Goal: Task Accomplishment & Management: Use online tool/utility

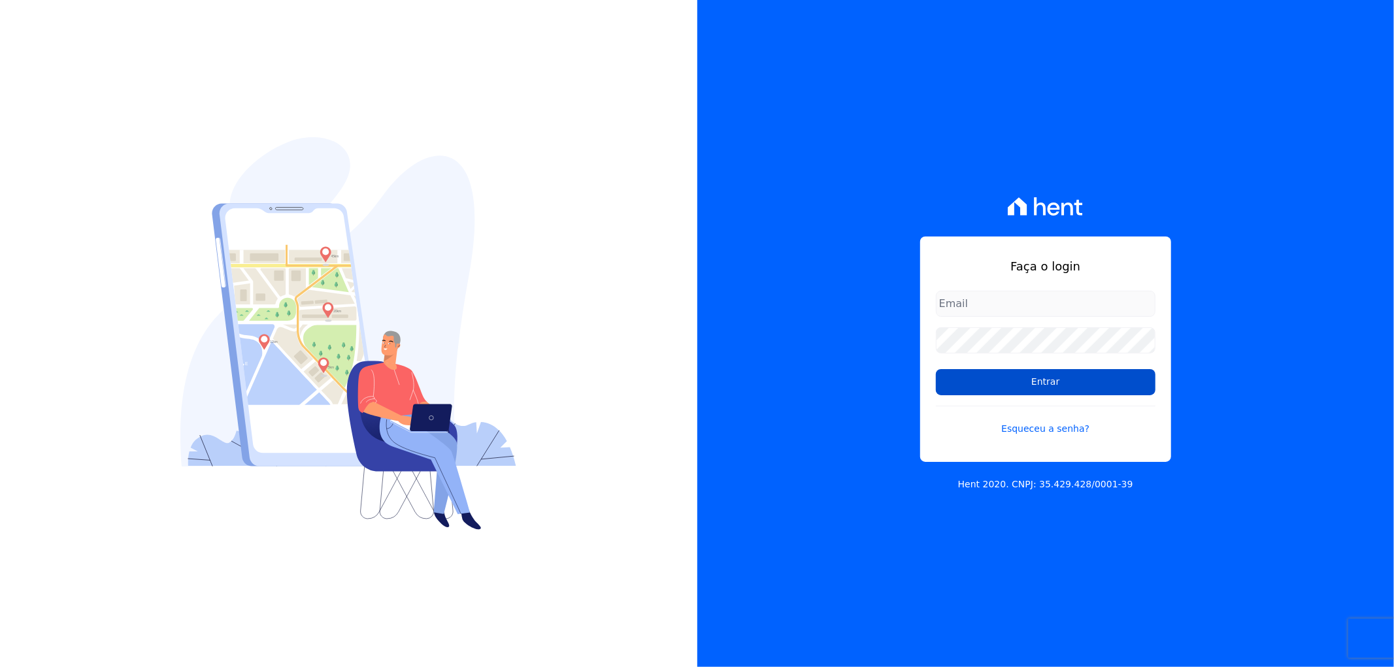
type input "recepcao@vilaurbe.com.br"
click at [1019, 387] on input "Entrar" at bounding box center [1046, 382] width 220 height 26
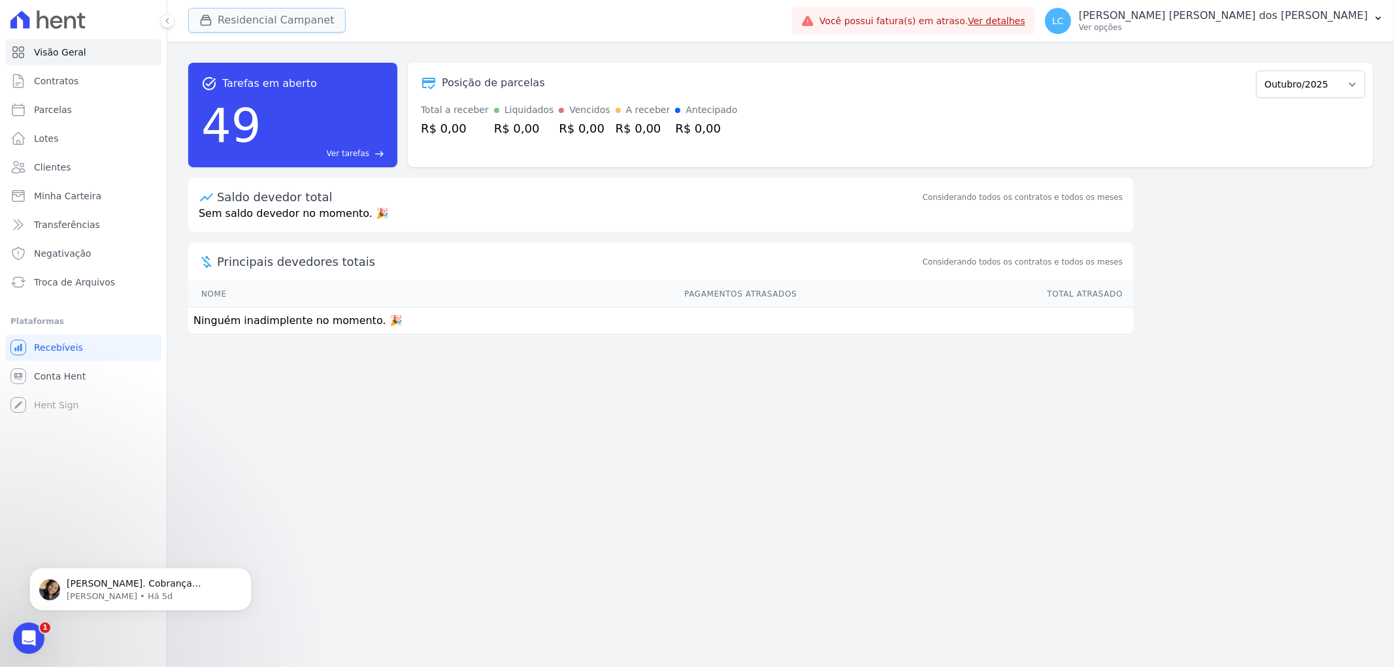
click at [283, 10] on button "Residencial Campanet" at bounding box center [267, 20] width 158 height 25
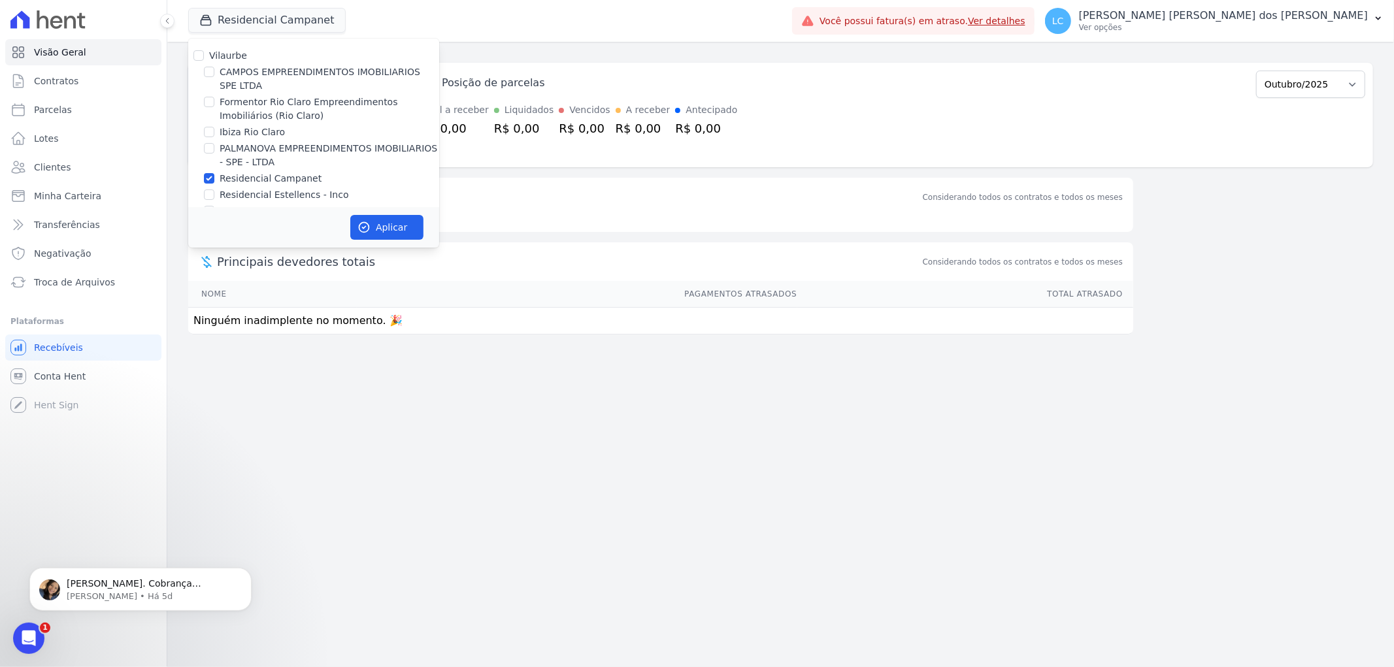
click at [214, 172] on div at bounding box center [209, 178] width 10 height 13
click at [209, 177] on input "Residencial Campanet" at bounding box center [209, 178] width 10 height 10
checkbox input "false"
click at [211, 103] on input "Formentor Rio Claro Empreendimentos Imobiliários (Rio Claro)" at bounding box center [209, 102] width 10 height 10
checkbox input "true"
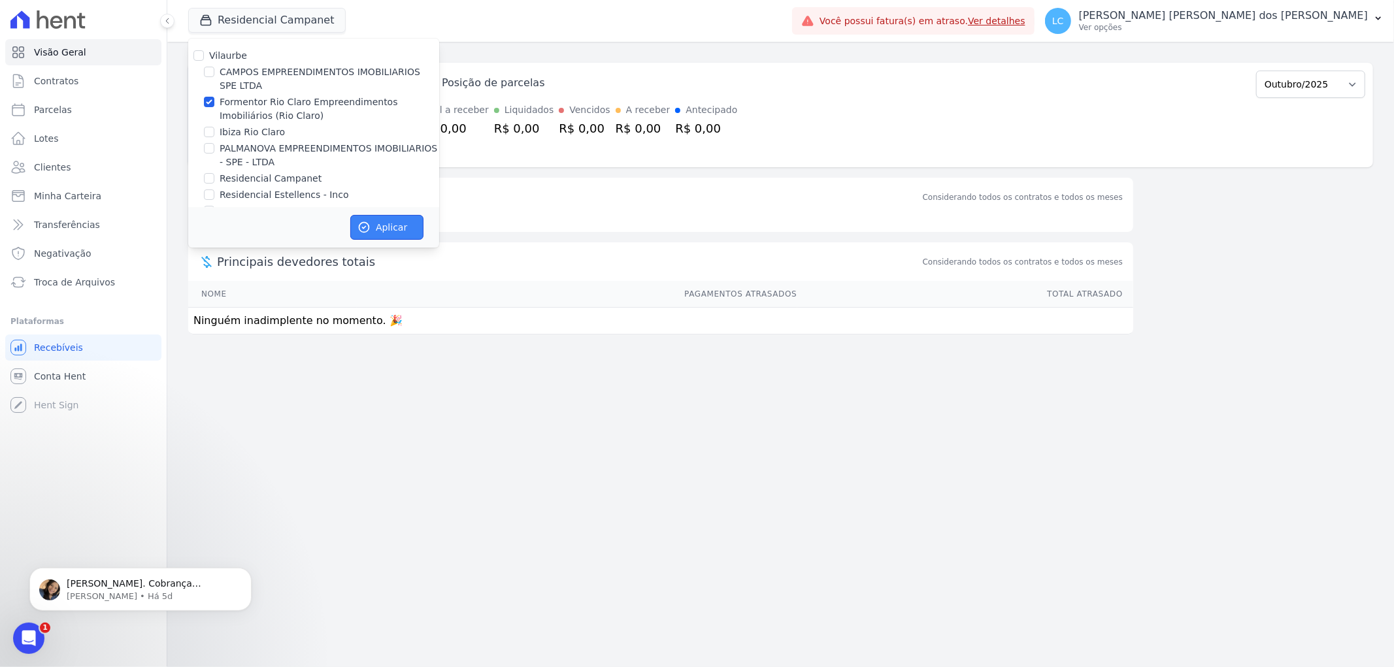
click at [401, 224] on button "Aplicar" at bounding box center [386, 227] width 73 height 25
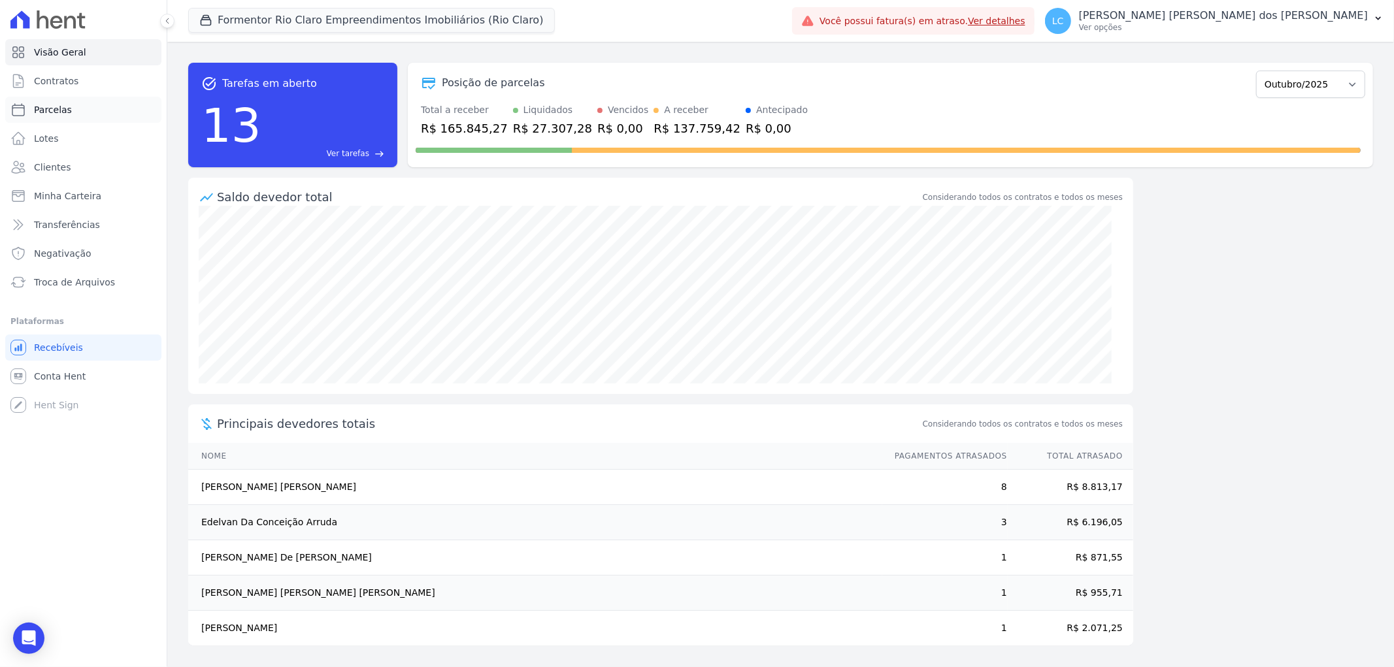
click at [86, 114] on link "Parcelas" at bounding box center [83, 110] width 156 height 26
select select
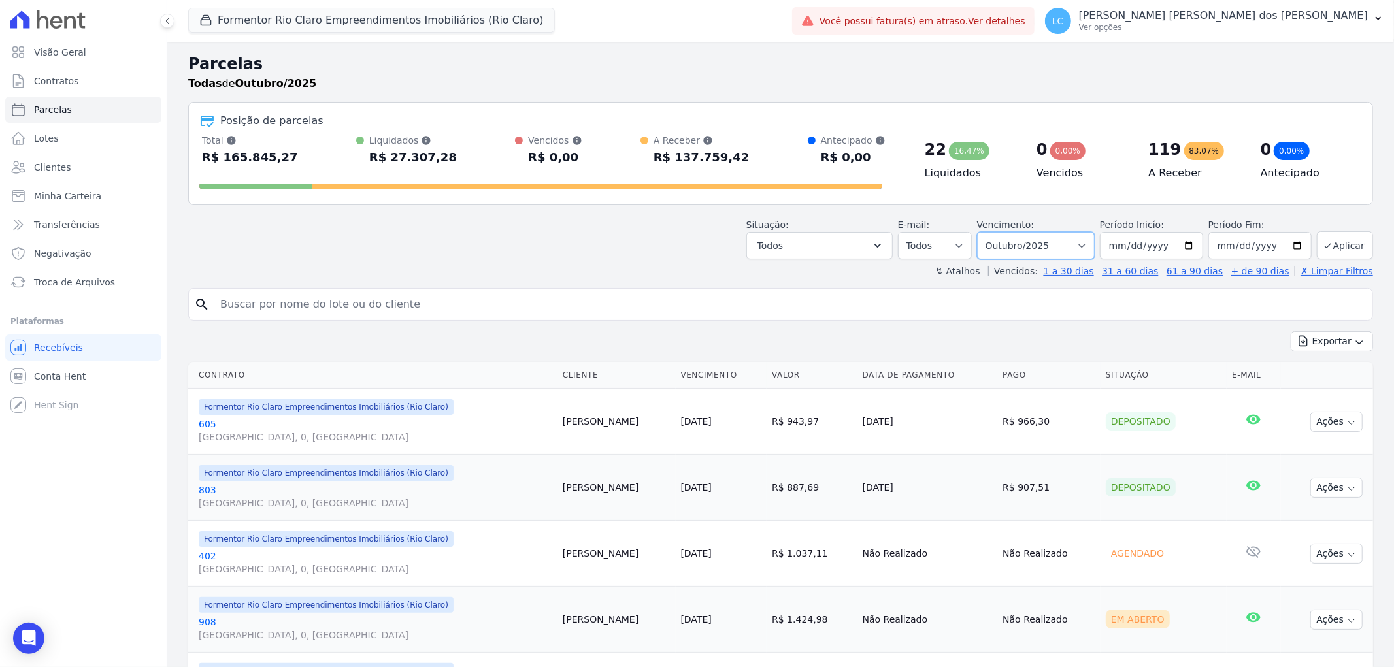
click at [1085, 248] on select "Filtrar por período ──────── Todos os meses Junho/2024 Julho/2024 Agosto/2024 S…" at bounding box center [1036, 245] width 118 height 27
select select "all"
click at [985, 232] on select "Filtrar por período ──────── Todos os meses Junho/2024 Julho/2024 Agosto/2024 S…" at bounding box center [1036, 245] width 118 height 27
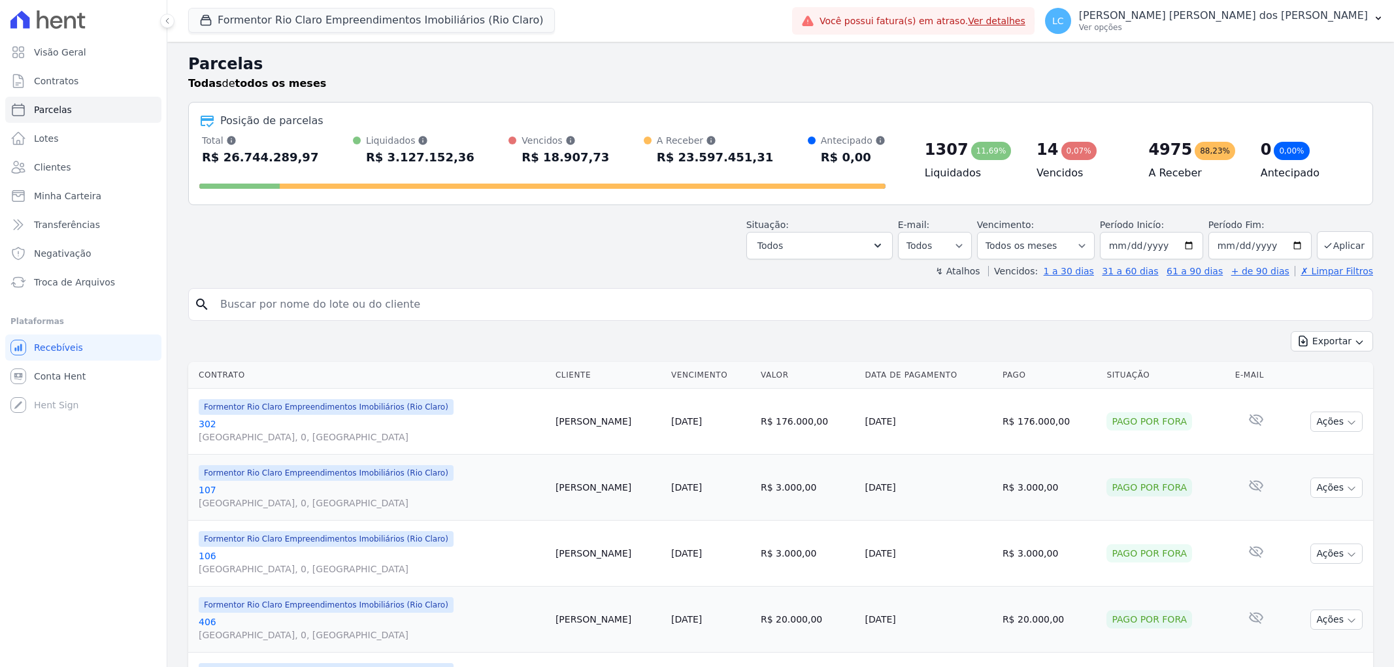
select select
click at [297, 305] on input "search" at bounding box center [789, 305] width 1155 height 26
paste input "[PERSON_NAME]"
type input "[PERSON_NAME]"
select select
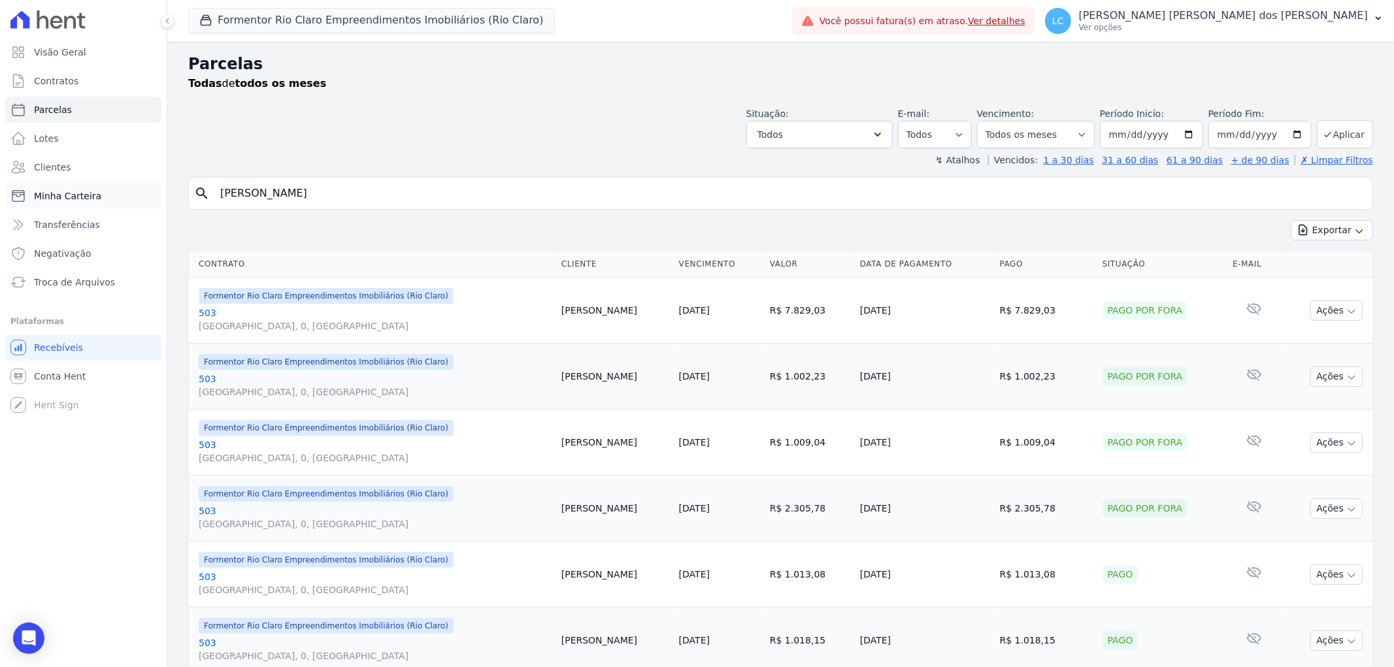
drag, startPoint x: 373, startPoint y: 192, endPoint x: 154, endPoint y: 201, distance: 218.5
click at [154, 201] on div "Visão Geral Contratos [GEOGRAPHIC_DATA] Lotes Clientes Minha Carteira Transferê…" at bounding box center [697, 333] width 1394 height 667
paste input "[PERSON_NAME]"
type input "[PERSON_NAME]"
select select
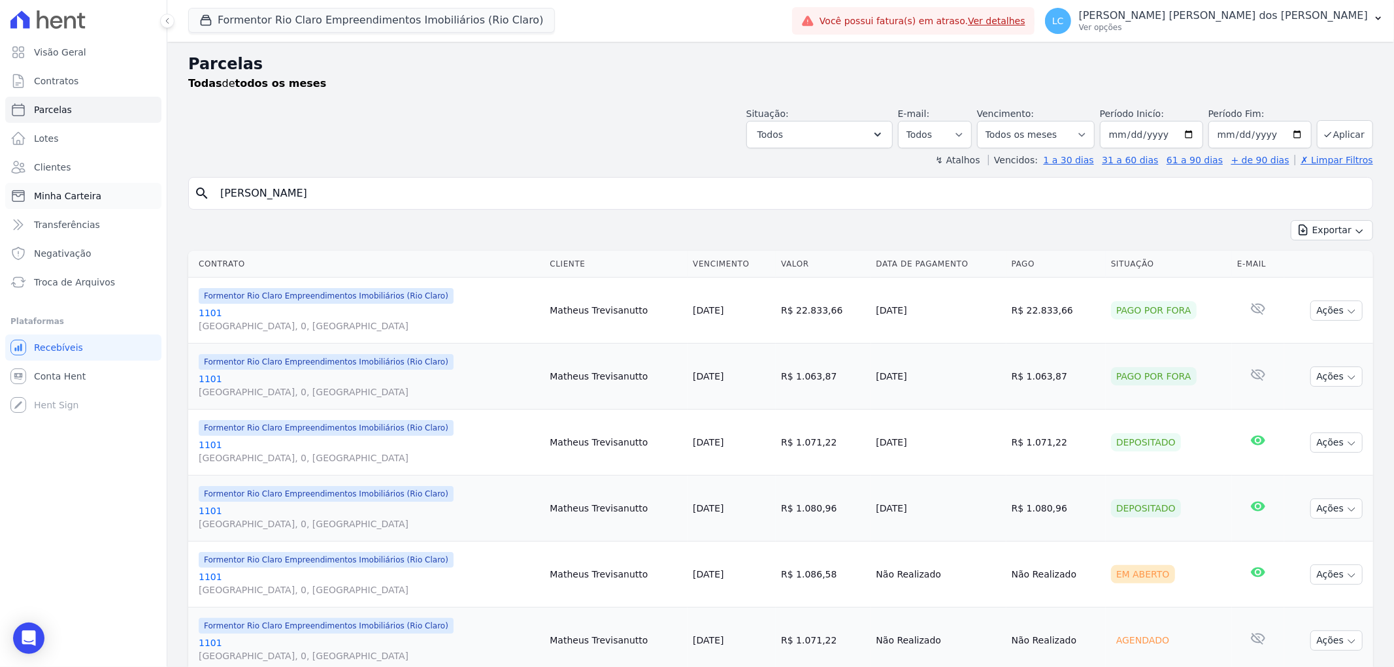
drag, startPoint x: 410, startPoint y: 192, endPoint x: 107, endPoint y: 184, distance: 303.4
click at [107, 184] on div "Visão Geral Contratos [GEOGRAPHIC_DATA] Lotes Clientes Minha Carteira Transferê…" at bounding box center [697, 333] width 1394 height 667
paste input "[PERSON_NAME] de [PERSON_NAME]"
type input "[PERSON_NAME] de [PERSON_NAME]"
select select
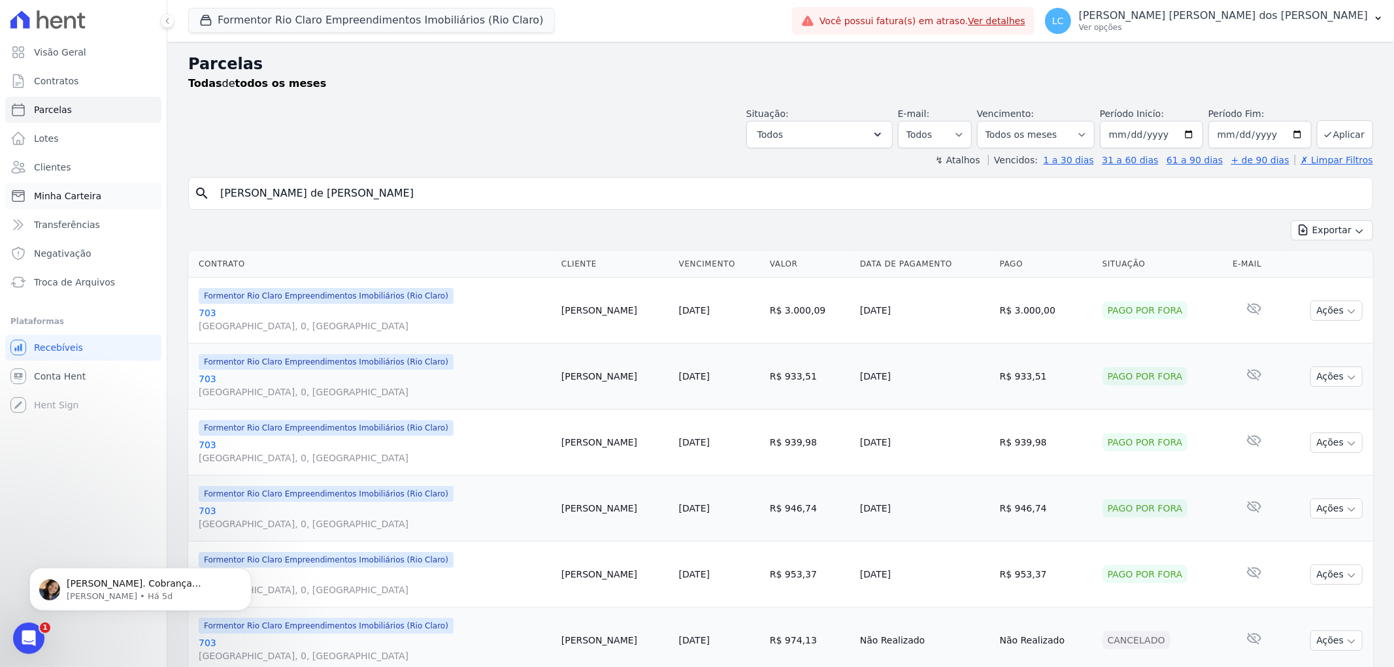
drag, startPoint x: 360, startPoint y: 186, endPoint x: 146, endPoint y: 198, distance: 214.7
click at [146, 198] on div "Visão Geral Contratos [GEOGRAPHIC_DATA] Lotes Clientes Minha Carteira Transferê…" at bounding box center [697, 333] width 1394 height 667
paste input "[PERSON_NAME]"
type input "[PERSON_NAME]"
select select
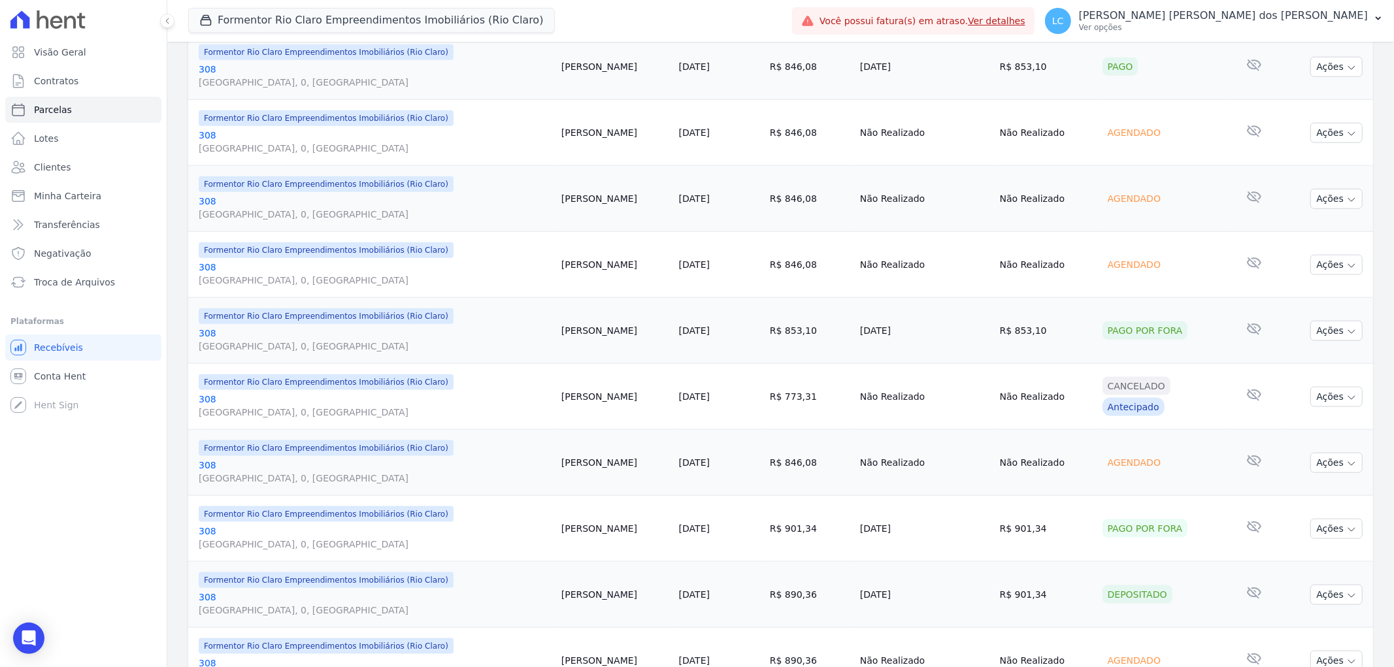
scroll to position [1319, 0]
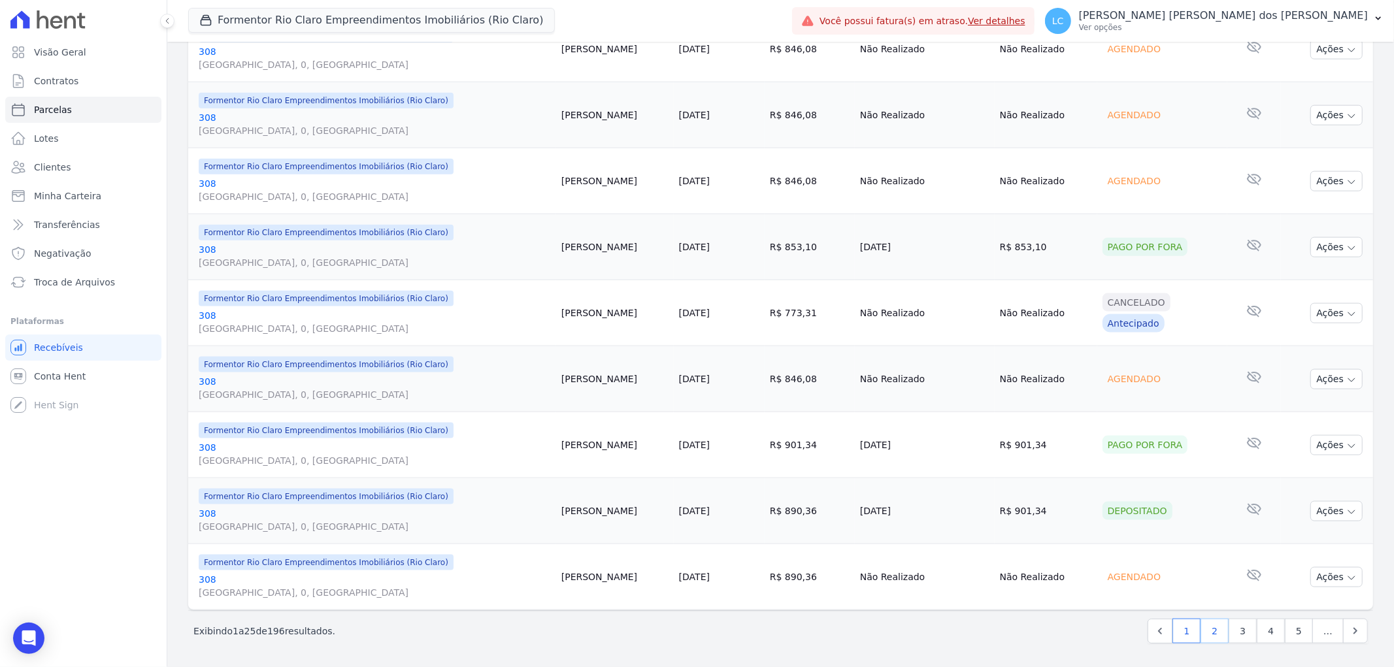
click at [1212, 628] on link "2" at bounding box center [1215, 631] width 28 height 25
select select
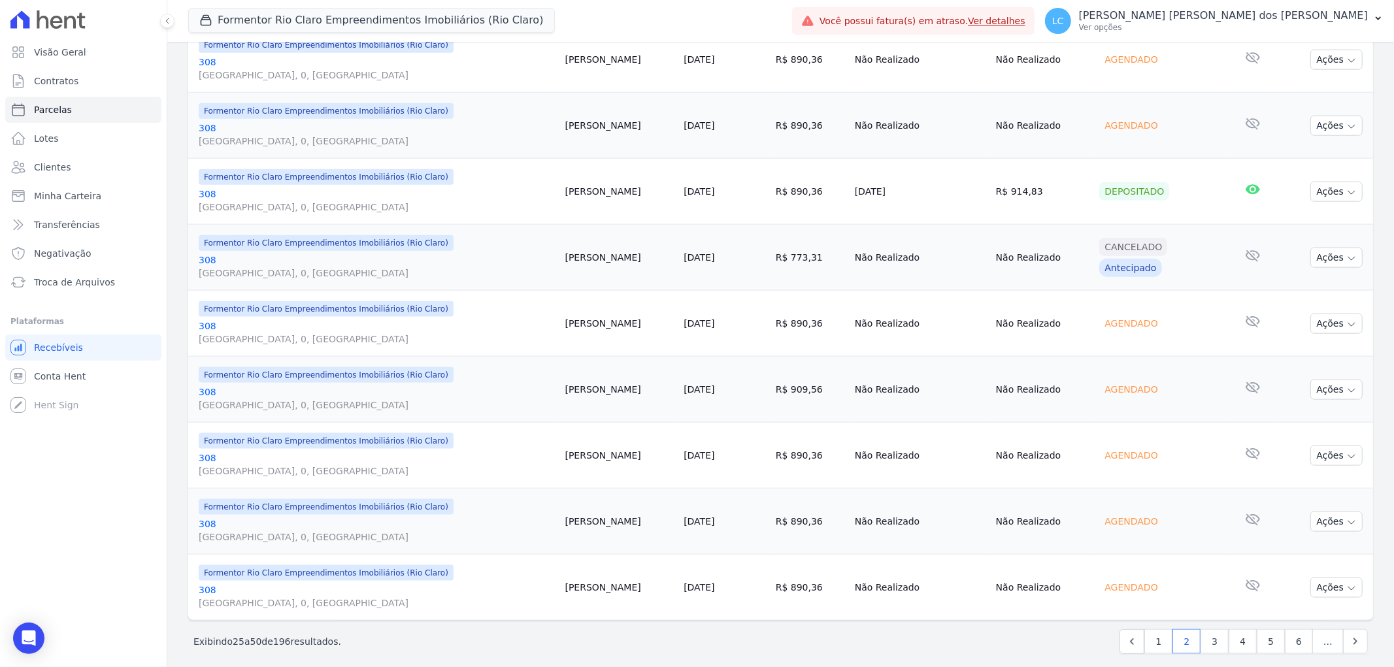
scroll to position [1319, 0]
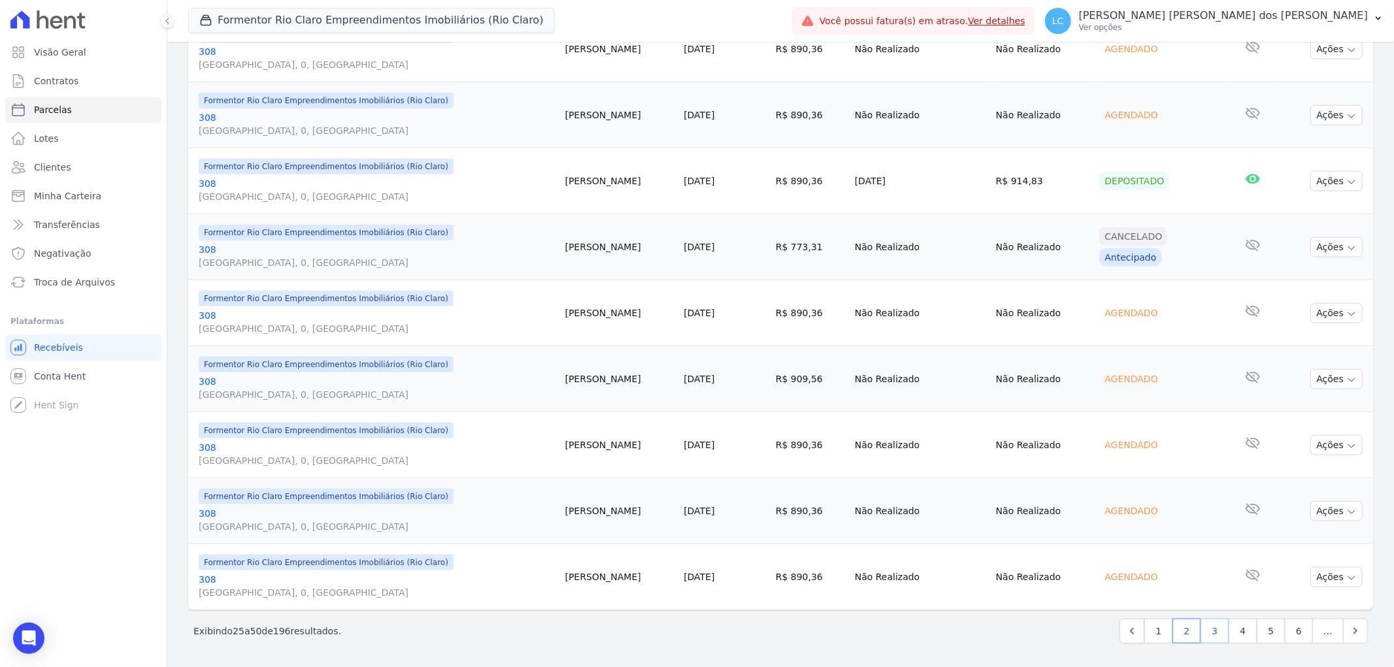
click at [1207, 635] on link "3" at bounding box center [1215, 631] width 28 height 25
select select
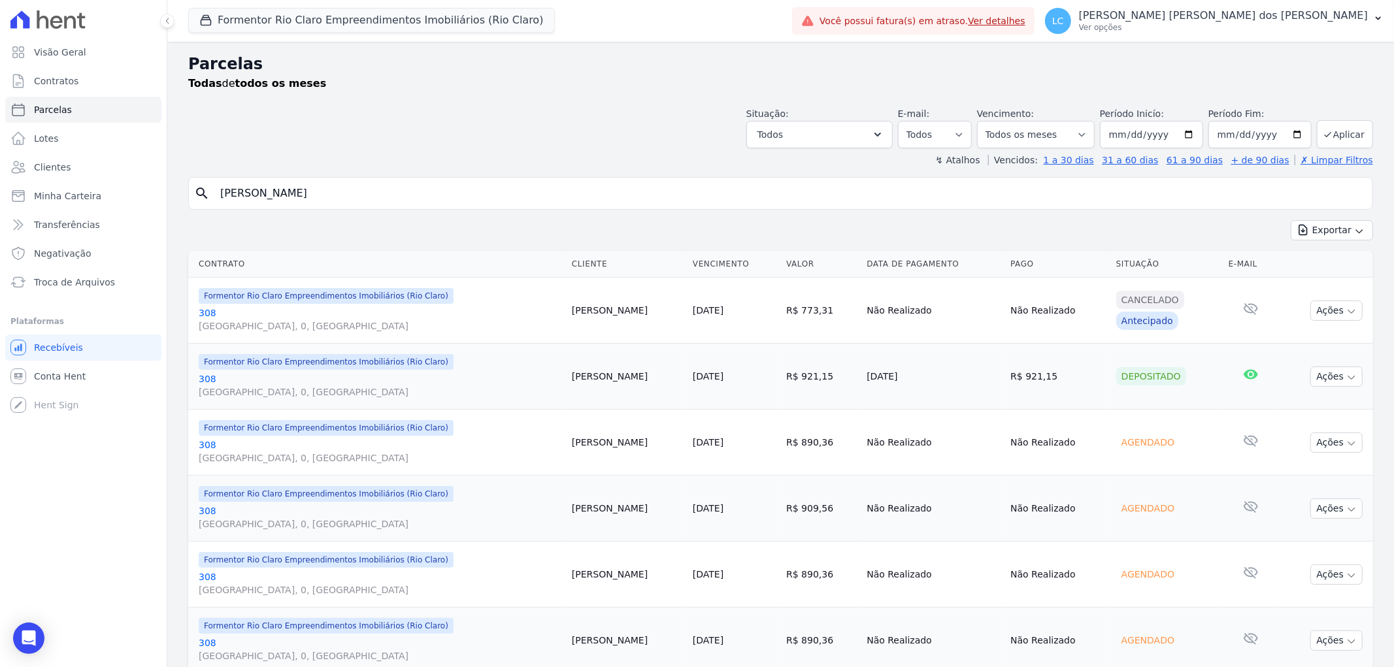
drag, startPoint x: 472, startPoint y: 116, endPoint x: 482, endPoint y: 115, distance: 10.5
click at [472, 118] on div "Situação: Agendado Em Aberto Pago Processando Cancelado Vencido Transferindo De…" at bounding box center [780, 125] width 1185 height 46
click at [319, 22] on button "Formentor Rio Claro Empreendimentos Imobiliários (Rio Claro)" at bounding box center [371, 20] width 367 height 25
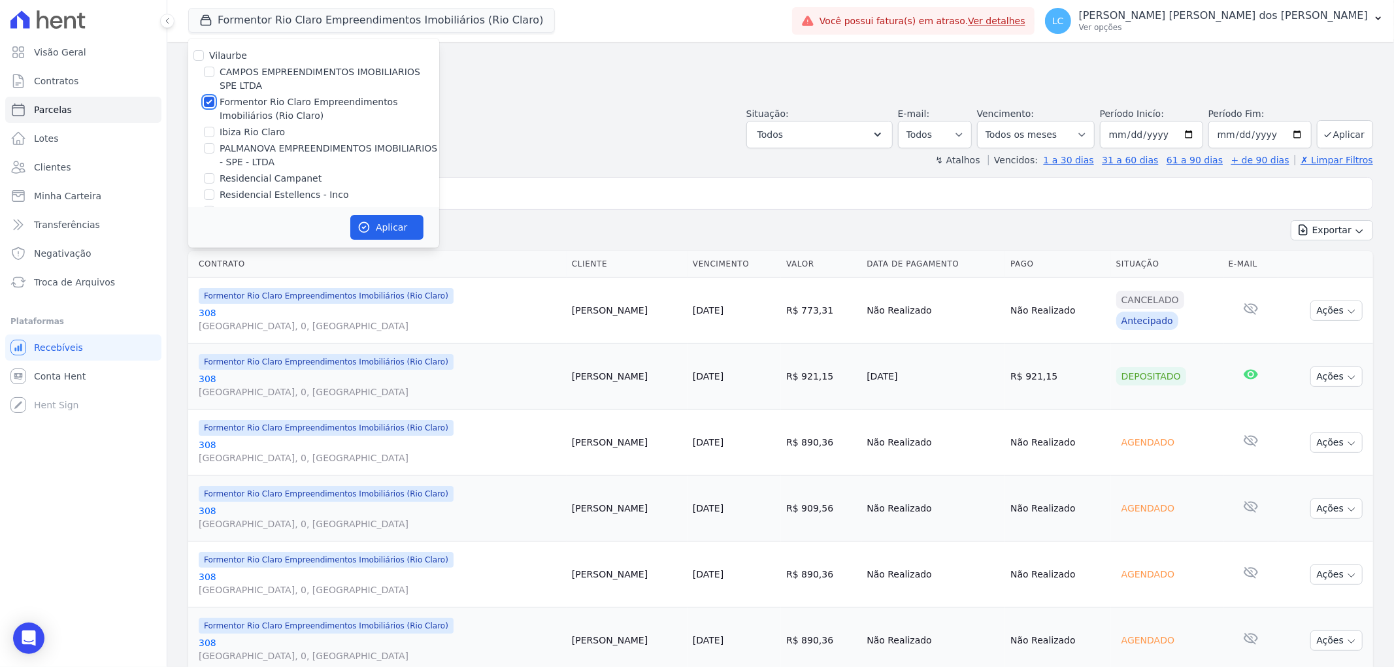
click at [208, 100] on input "Formentor Rio Claro Empreendimentos Imobiliários (Rio Claro)" at bounding box center [209, 102] width 10 height 10
checkbox input "false"
click at [205, 135] on input "Ibiza Rio Claro" at bounding box center [209, 132] width 10 height 10
checkbox input "true"
click at [366, 227] on icon "button" at bounding box center [364, 227] width 13 height 13
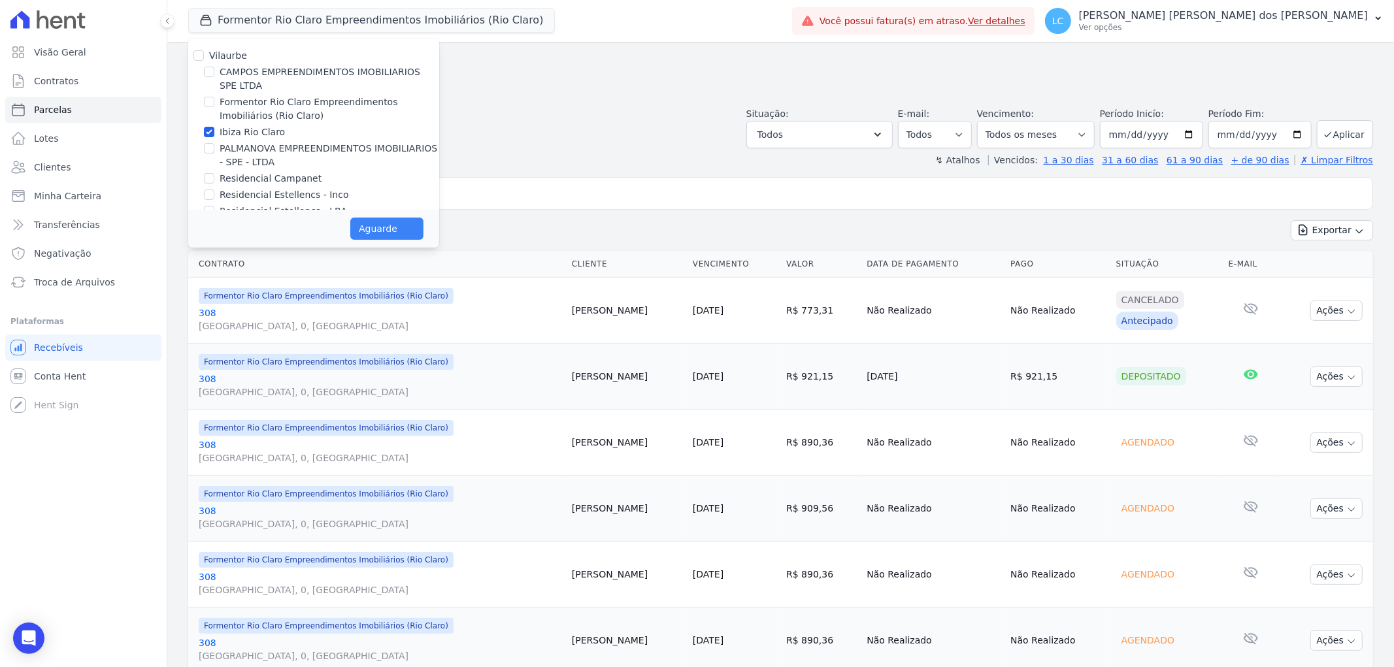
select select
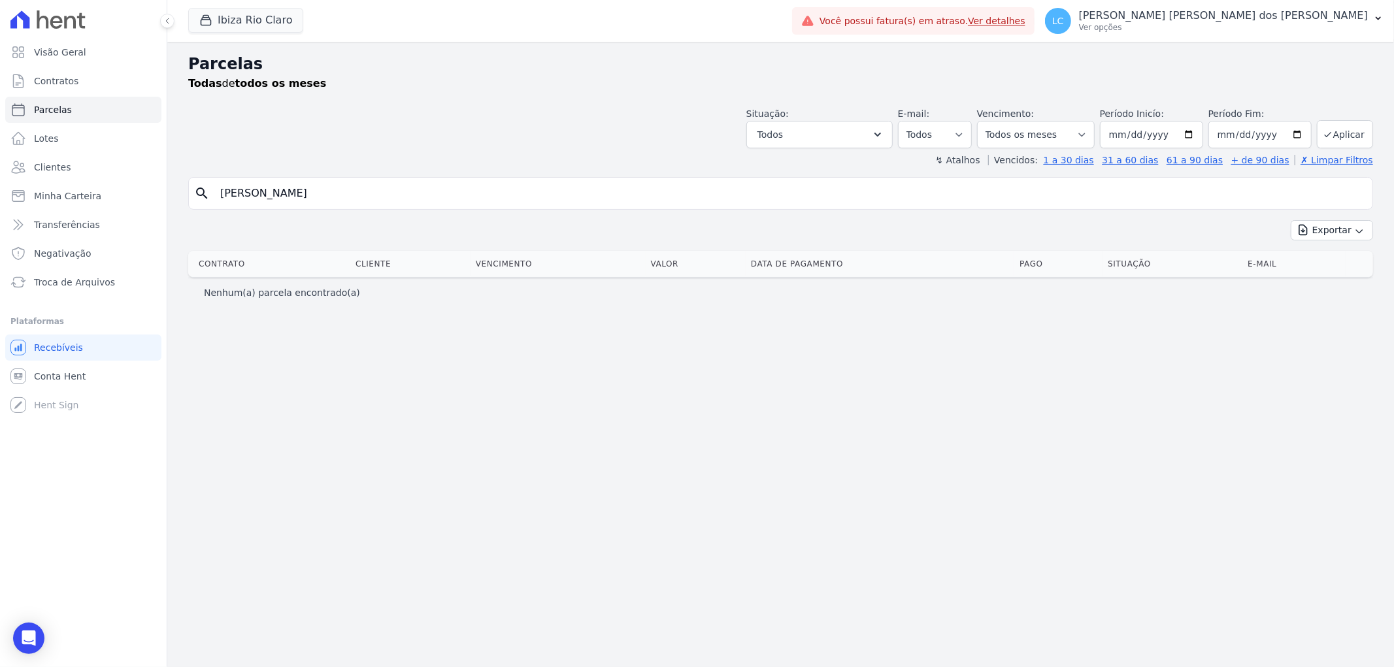
drag, startPoint x: 363, startPoint y: 197, endPoint x: 177, endPoint y: 203, distance: 185.8
click at [177, 203] on div "Parcelas Todas de todos os meses Situação: Agendado Em Aberto Pago Processando …" at bounding box center [780, 355] width 1227 height 626
paste input "[PERSON_NAME] Ferrari Zavarello"
type input "[PERSON_NAME] Ferrari Zavarello"
select select
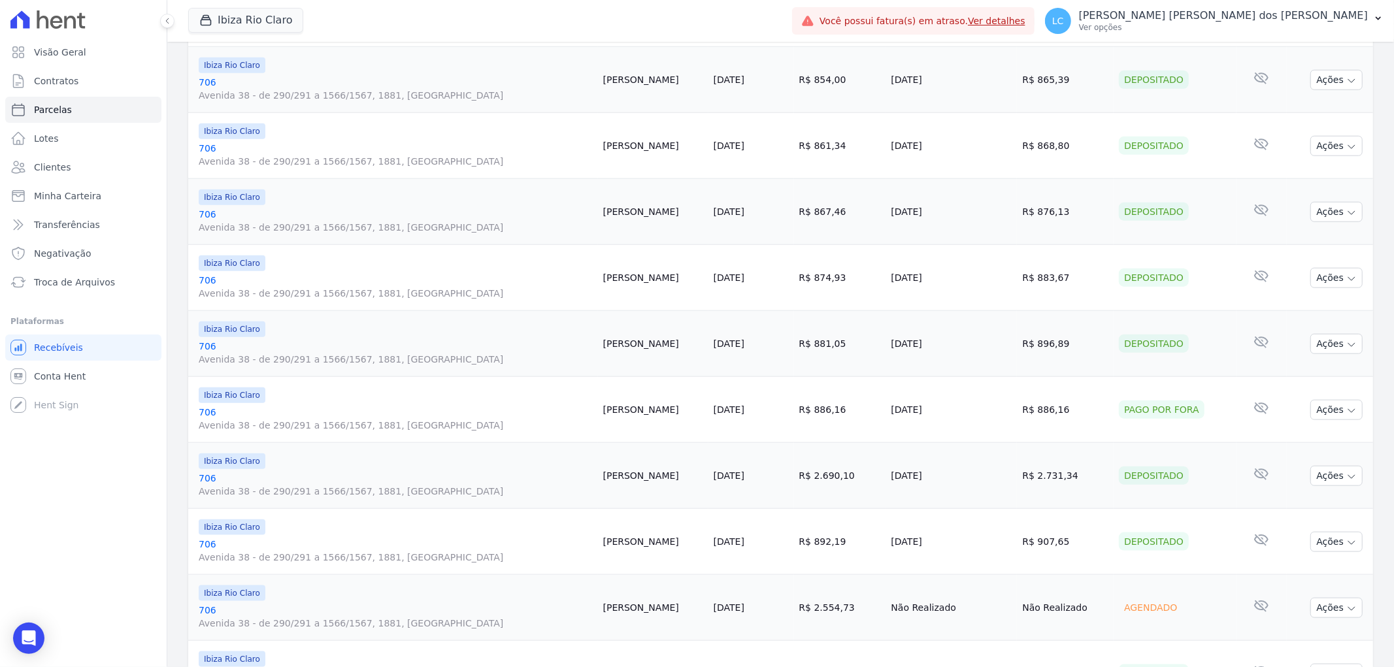
scroll to position [1319, 0]
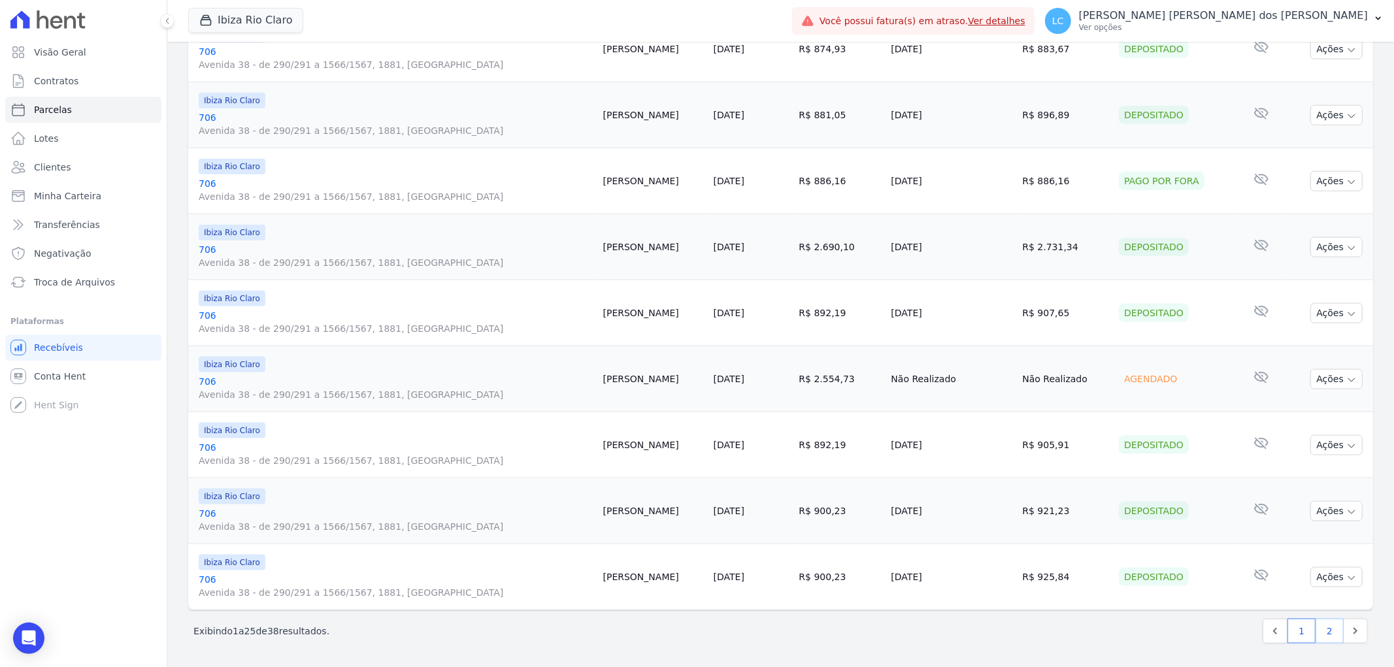
click at [1316, 631] on link "2" at bounding box center [1330, 631] width 28 height 25
select select
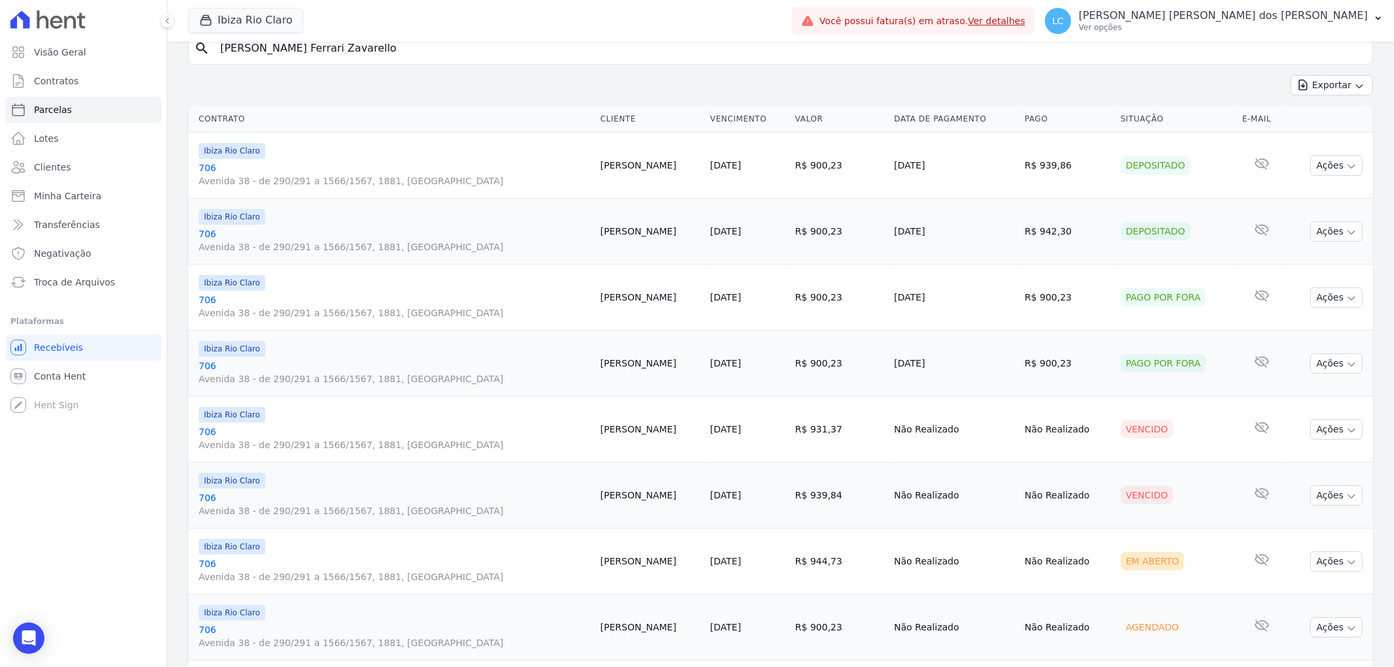
scroll to position [218, 0]
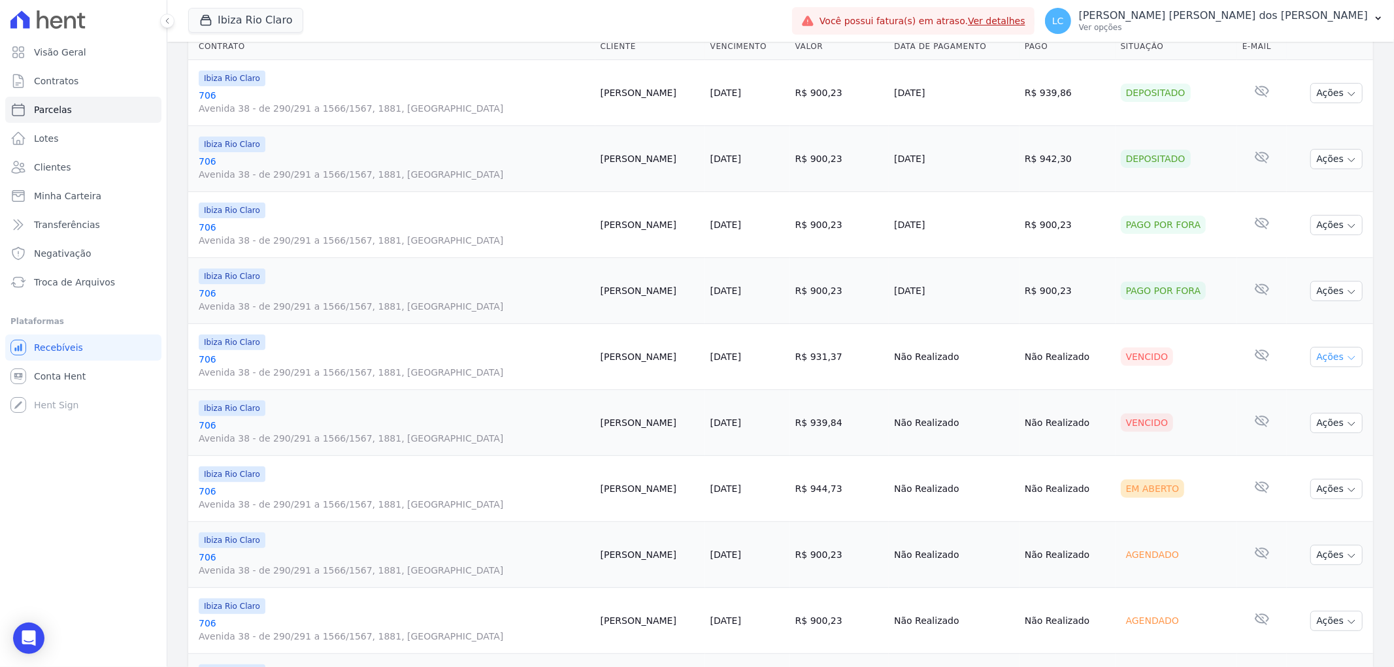
click at [1347, 363] on icon "button" at bounding box center [1352, 358] width 10 height 10
click at [1305, 386] on link "Ver boleto" at bounding box center [1332, 387] width 126 height 24
